Goal: Use online tool/utility: Utilize a website feature to perform a specific function

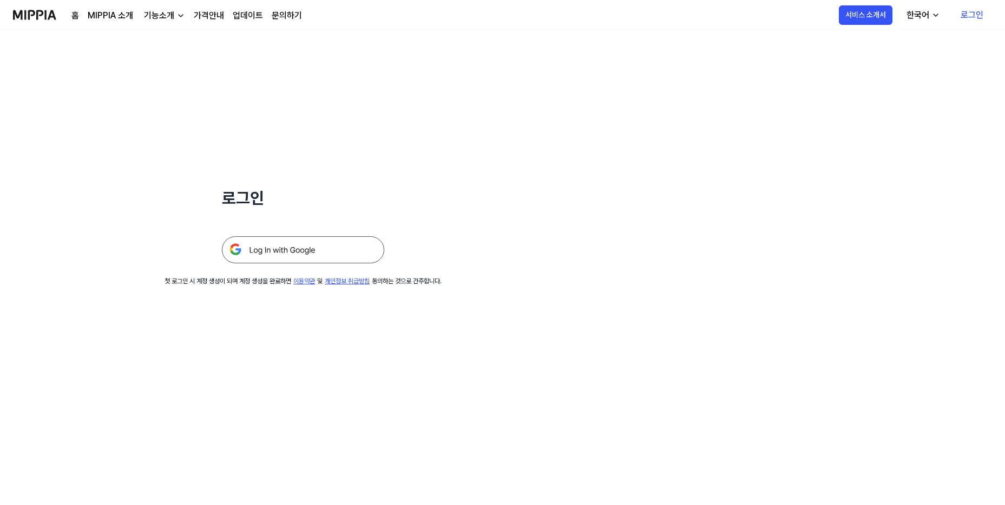
click at [267, 249] on img at bounding box center [303, 250] width 162 height 27
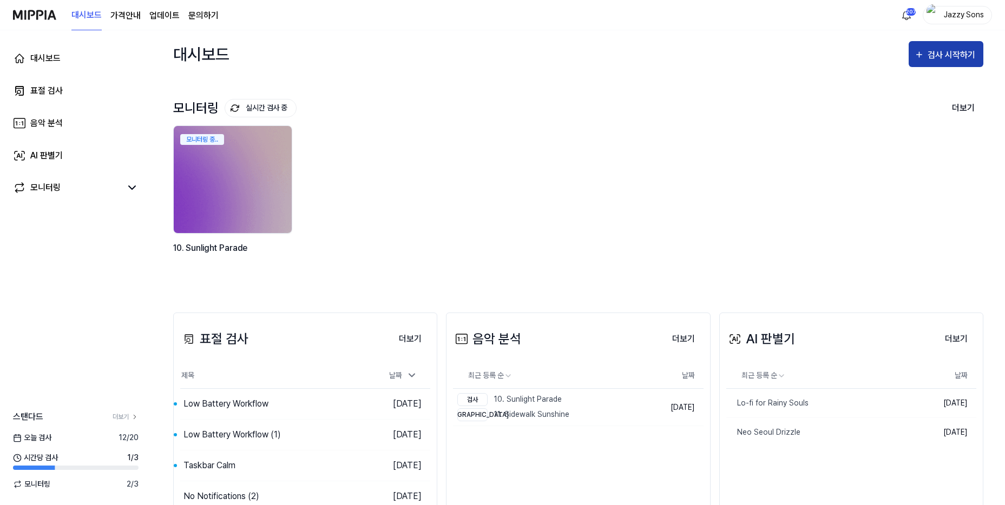
click at [924, 54] on icon "button" at bounding box center [919, 54] width 10 height 13
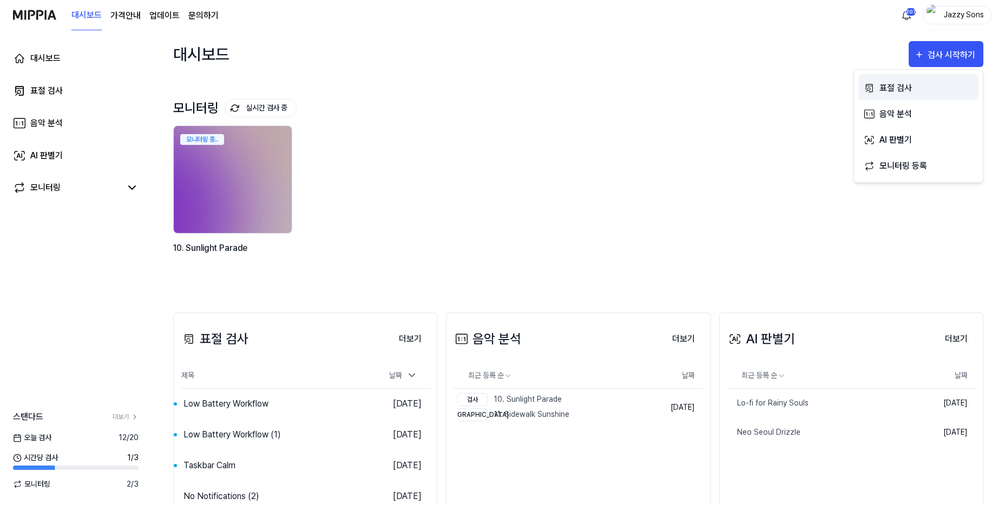
click at [917, 87] on div "표절 검사" at bounding box center [926, 88] width 94 height 14
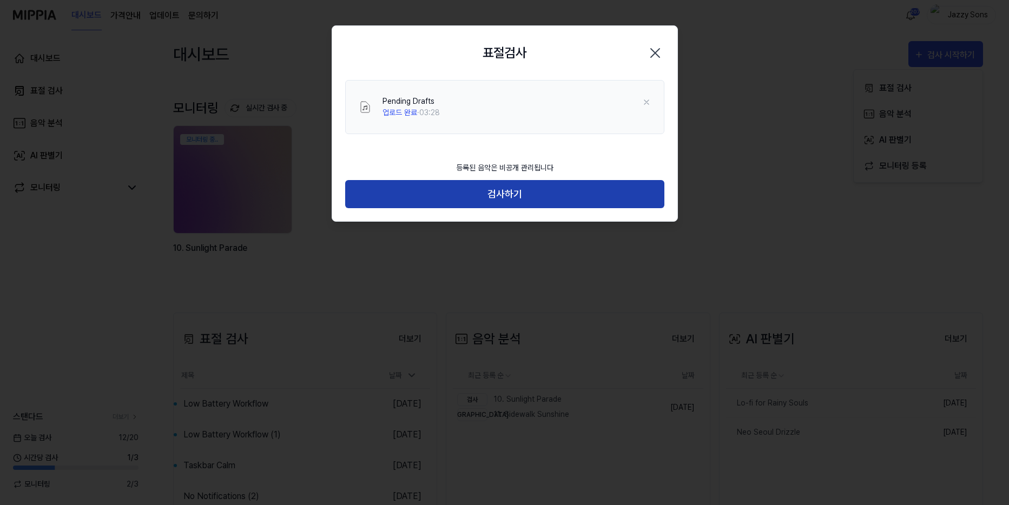
click at [492, 191] on button "검사하기" at bounding box center [504, 194] width 319 height 29
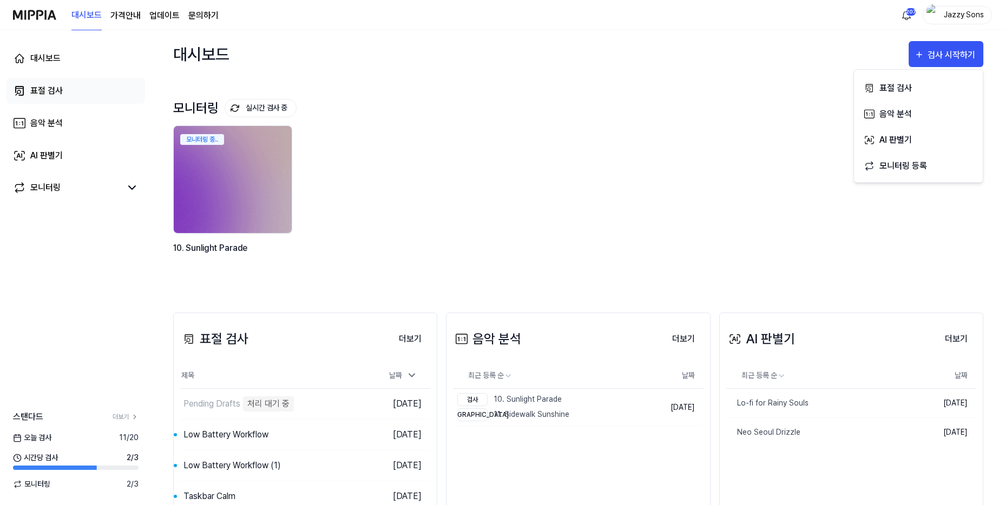
click at [42, 101] on link "표절 검사" at bounding box center [75, 91] width 139 height 26
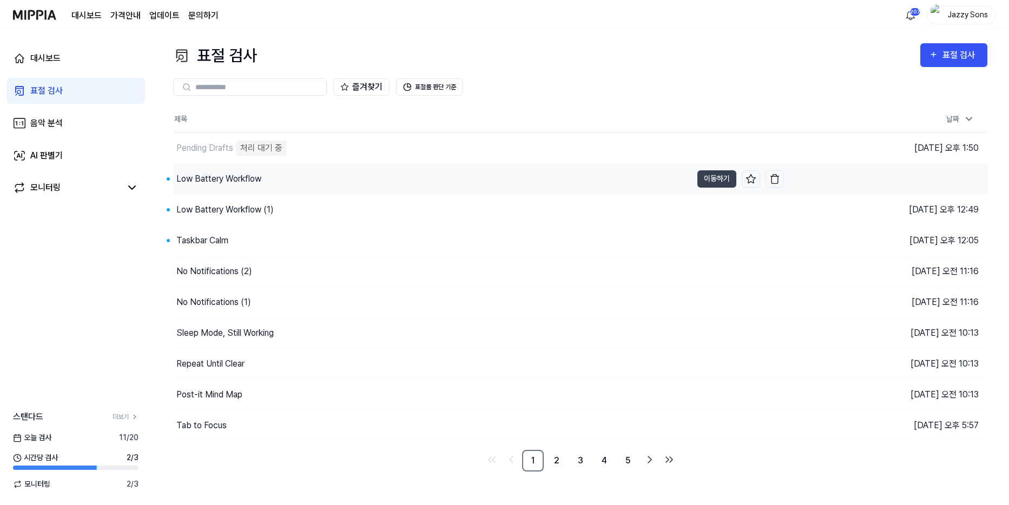
click at [225, 182] on div "Low Battery Workflow" at bounding box center [218, 179] width 85 height 13
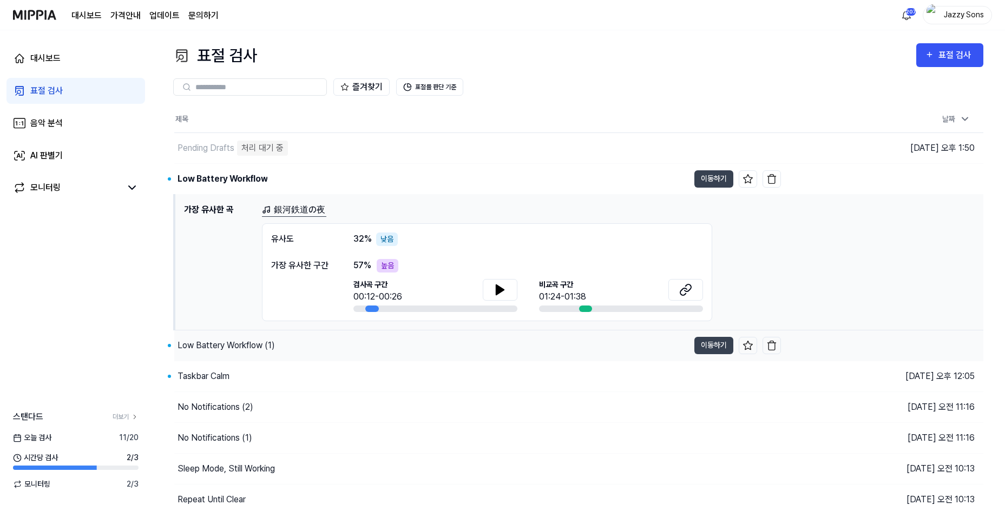
drag, startPoint x: 209, startPoint y: 349, endPoint x: 214, endPoint y: 362, distance: 13.9
click at [210, 350] on div "Low Battery Workflow (1)" at bounding box center [226, 345] width 97 height 13
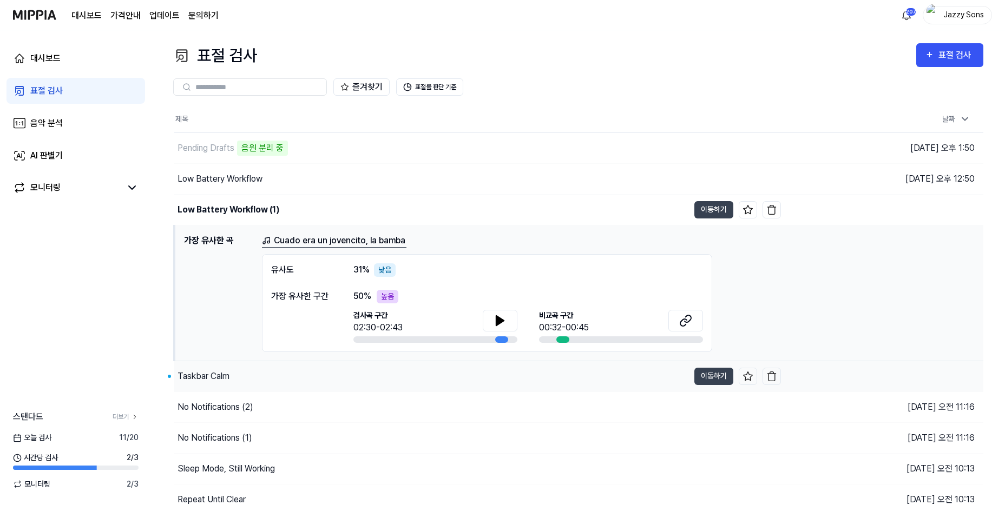
click at [209, 380] on div "Taskbar Calm" at bounding box center [204, 376] width 52 height 13
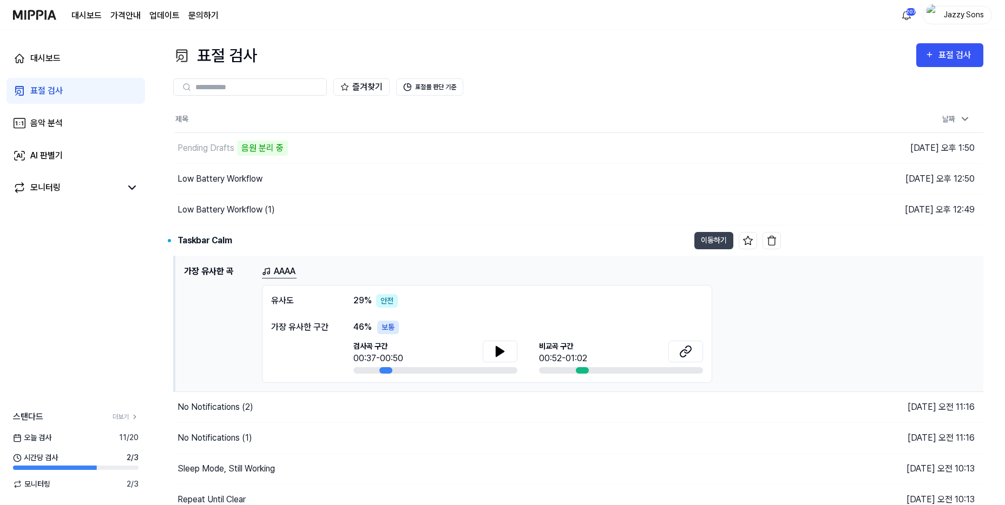
click at [56, 85] on div "표절 검사" at bounding box center [46, 90] width 32 height 13
click at [44, 88] on div "표절 검사" at bounding box center [46, 90] width 32 height 13
click at [942, 58] on div "표절 검사" at bounding box center [956, 55] width 36 height 14
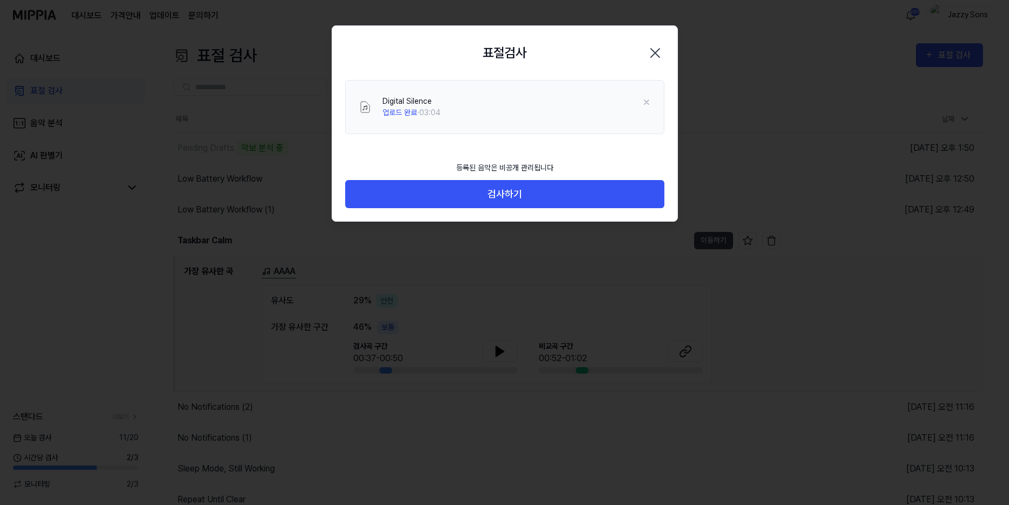
click at [494, 179] on div "등록된 음악은 비공개 관리됩니다" at bounding box center [505, 168] width 110 height 24
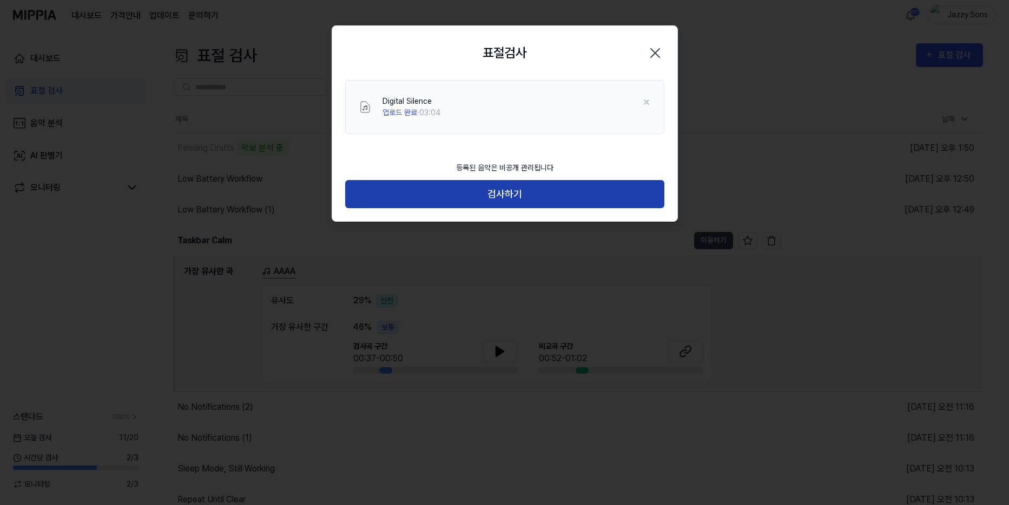
click at [500, 187] on button "검사하기" at bounding box center [504, 194] width 319 height 29
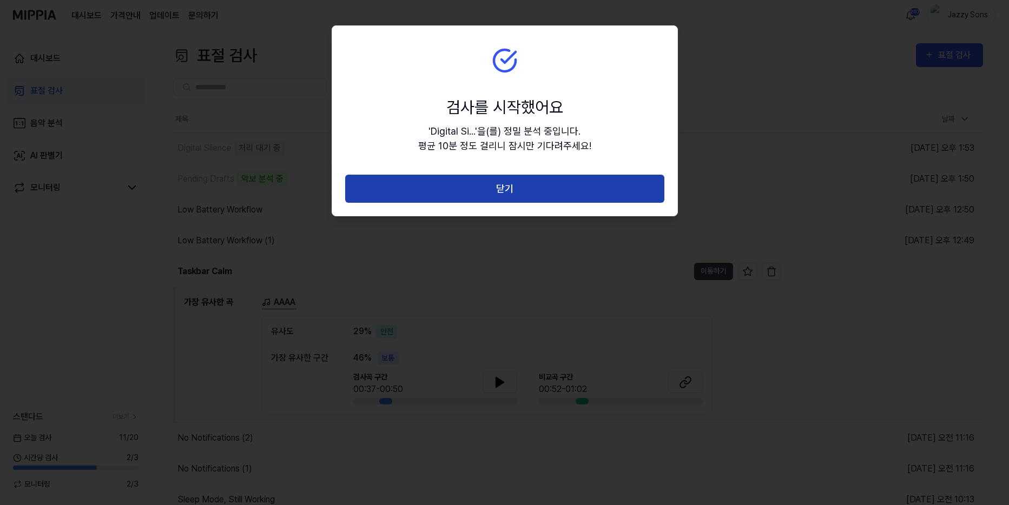
click at [526, 185] on button "닫기" at bounding box center [504, 189] width 319 height 29
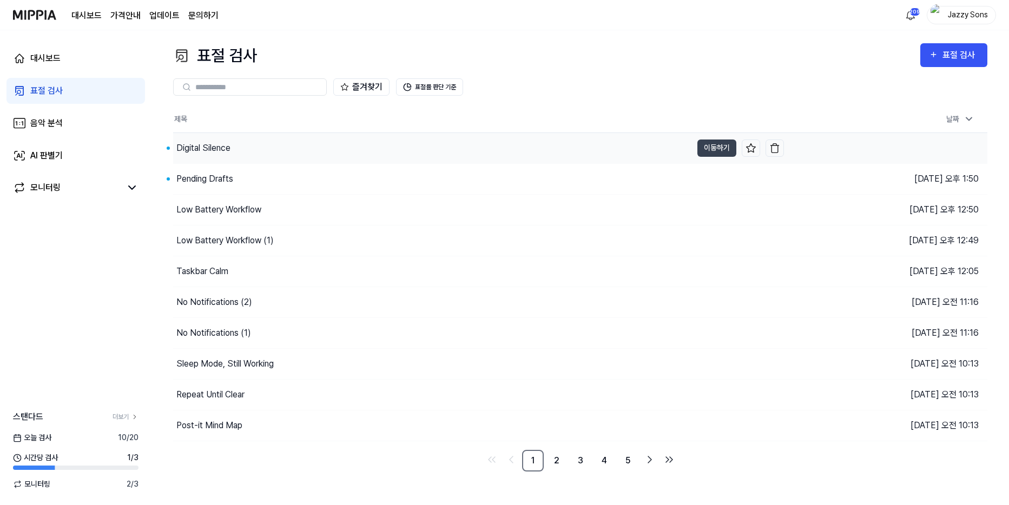
drag, startPoint x: 219, startPoint y: 182, endPoint x: 231, endPoint y: 163, distance: 22.4
click at [219, 182] on div "Pending Drafts" at bounding box center [204, 179] width 57 height 13
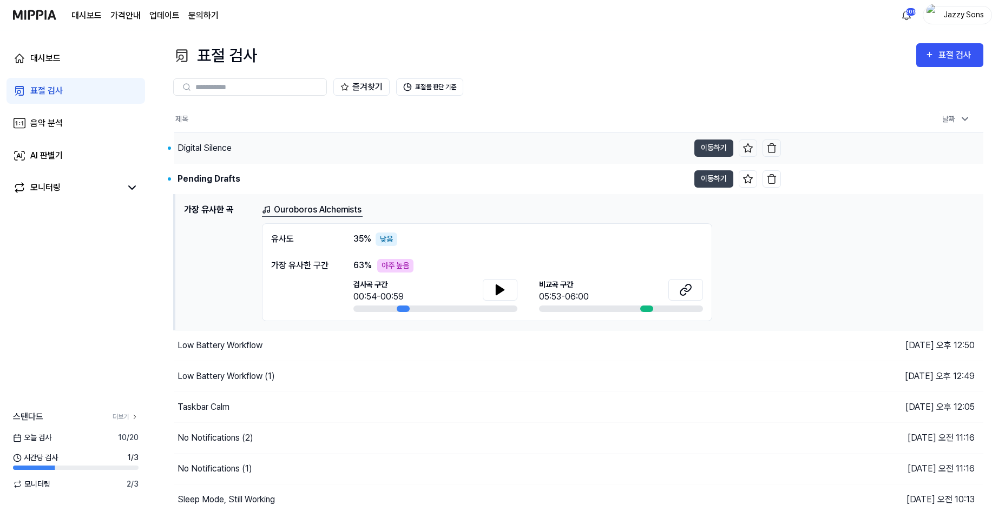
click at [233, 148] on div "Digital Silence" at bounding box center [431, 148] width 515 height 30
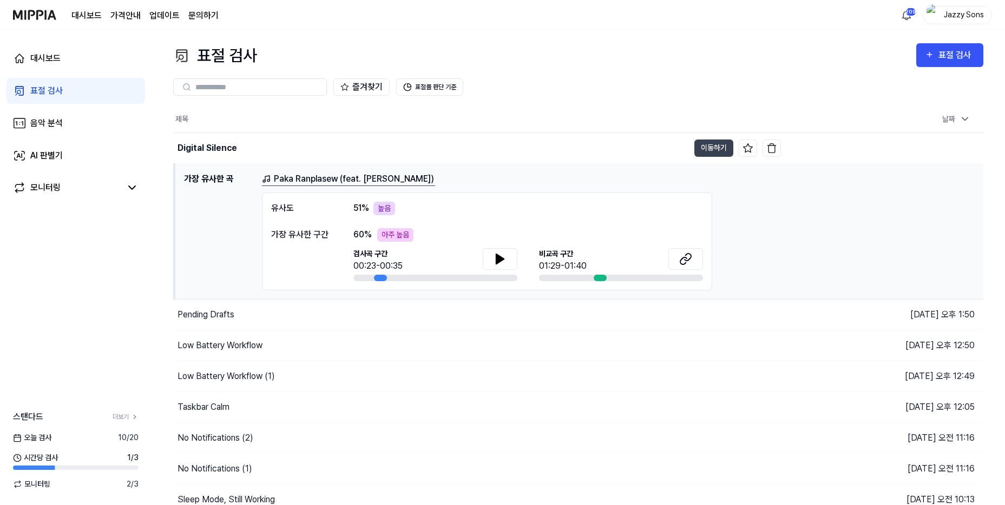
click at [41, 92] on div "표절 검사" at bounding box center [46, 90] width 32 height 13
